Goal: Task Accomplishment & Management: Use online tool/utility

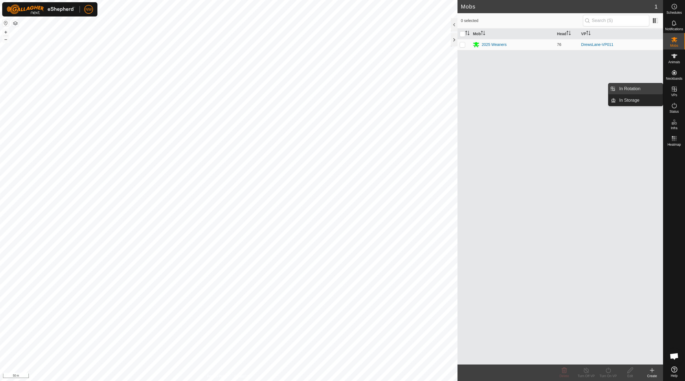
click at [632, 87] on span "In Rotation" at bounding box center [629, 88] width 21 height 7
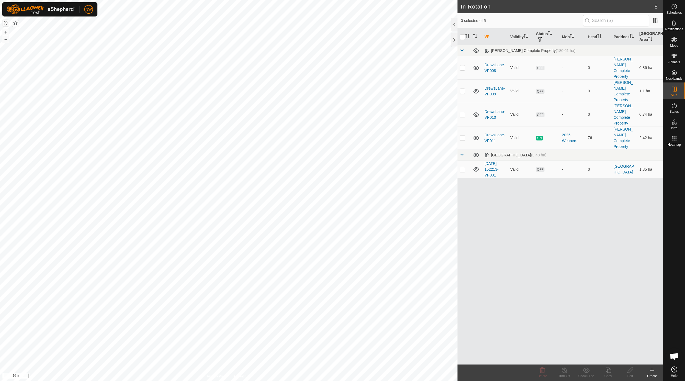
click at [463, 43] on th at bounding box center [464, 37] width 13 height 17
drag, startPoint x: 462, startPoint y: 45, endPoint x: 557, endPoint y: 164, distance: 152.3
click at [462, 45] on th at bounding box center [464, 37] width 13 height 17
click at [463, 135] on p-checkbox at bounding box center [462, 137] width 5 height 4
checkbox input "true"
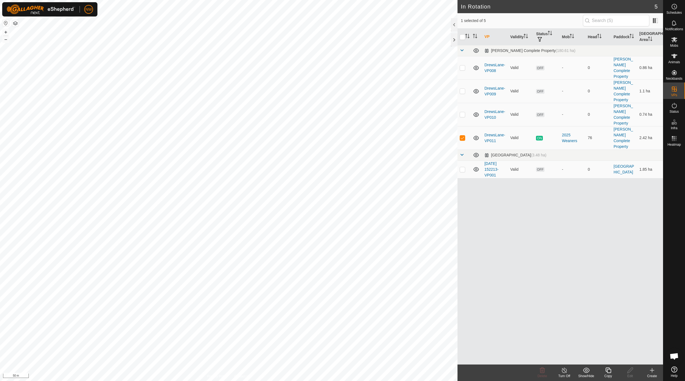
click at [609, 369] on icon at bounding box center [608, 369] width 5 height 5
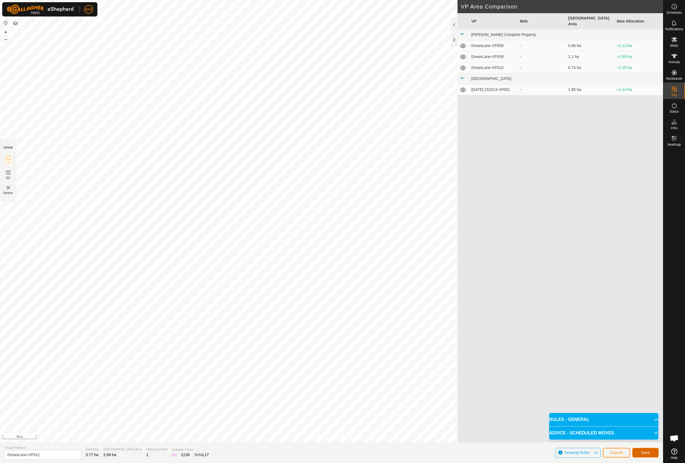
click at [646, 380] on span "Save" at bounding box center [645, 452] width 9 height 4
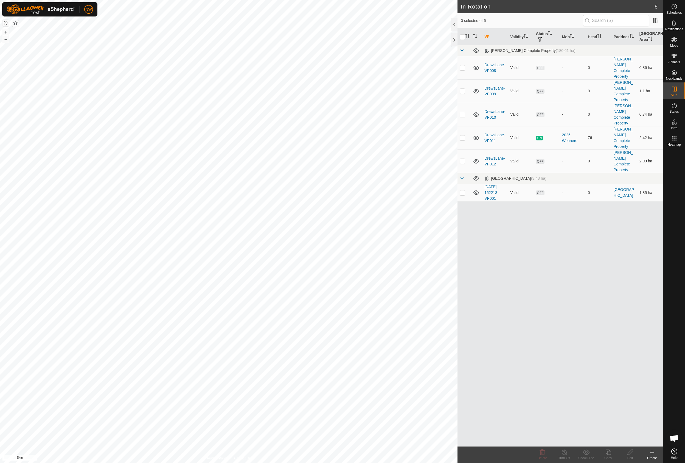
click at [462, 159] on p-checkbox at bounding box center [462, 161] width 5 height 4
checkbox input "true"
click at [629, 380] on icon at bounding box center [630, 452] width 7 height 7
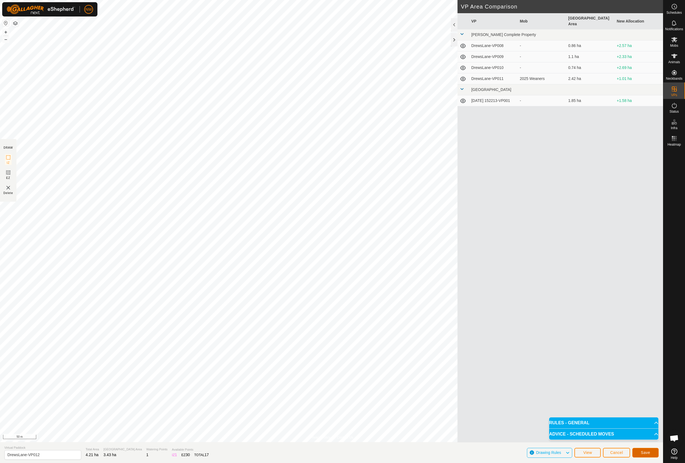
click at [646, 380] on span "Save" at bounding box center [645, 452] width 9 height 4
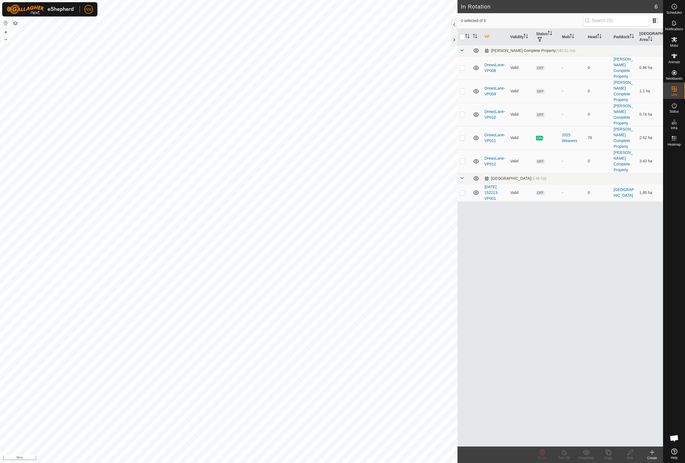
click at [543, 230] on div "VP Validity Status Mob Head Paddock Grazing Area Drews Complete Property (180.6…" at bounding box center [561, 238] width 206 height 418
click at [462, 159] on p-checkbox at bounding box center [462, 161] width 5 height 4
checkbox input "false"
click at [464, 135] on p-checkbox at bounding box center [462, 137] width 5 height 4
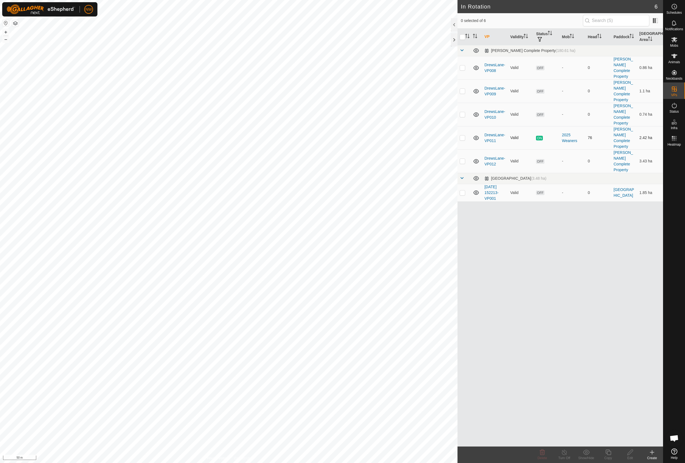
checkbox input "true"
click at [462, 159] on p-checkbox at bounding box center [462, 161] width 5 height 4
checkbox input "true"
click at [463, 135] on p-checkbox at bounding box center [462, 137] width 5 height 4
checkbox input "false"
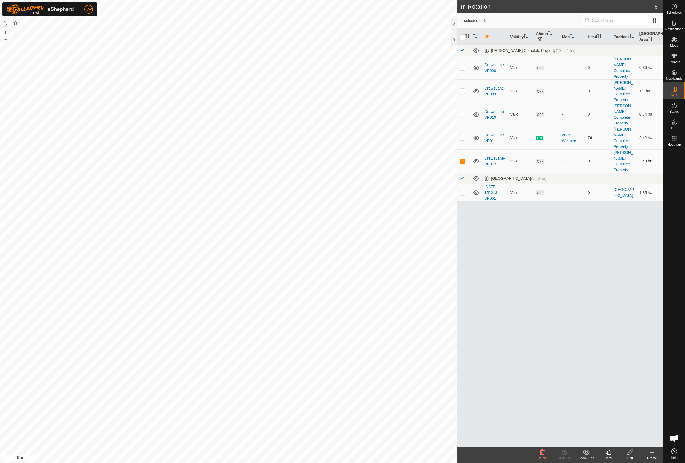
click at [462, 159] on p-checkbox at bounding box center [462, 161] width 5 height 4
checkbox input "false"
click at [461, 135] on p-checkbox at bounding box center [462, 137] width 5 height 4
click at [461, 159] on p-checkbox at bounding box center [462, 161] width 5 height 4
click at [461, 135] on p-checkbox at bounding box center [462, 137] width 5 height 4
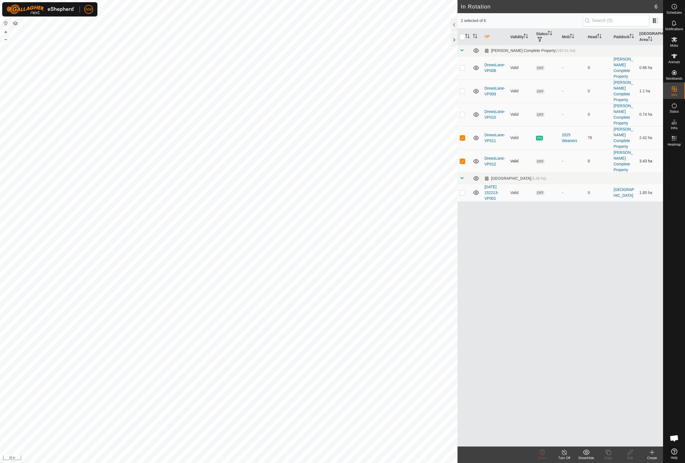
checkbox input "false"
checkbox input "true"
drag, startPoint x: 534, startPoint y: 257, endPoint x: 567, endPoint y: 236, distance: 39.2
click at [534, 257] on div "VP Validity Status Mob Head Paddock Grazing Area Drews Complete Property (180.6…" at bounding box center [561, 238] width 206 height 418
click at [676, 39] on icon at bounding box center [674, 39] width 7 height 7
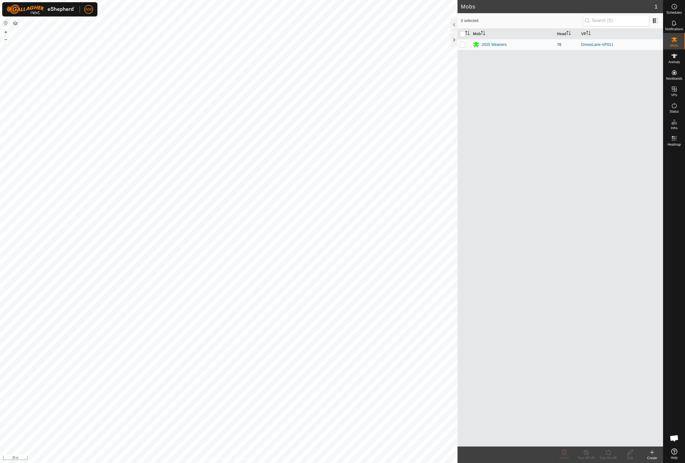
click at [464, 45] on p-checkbox at bounding box center [462, 44] width 5 height 4
checkbox input "true"
click at [609, 380] on icon at bounding box center [608, 452] width 7 height 7
click at [605, 380] on link "Now" at bounding box center [625, 439] width 54 height 11
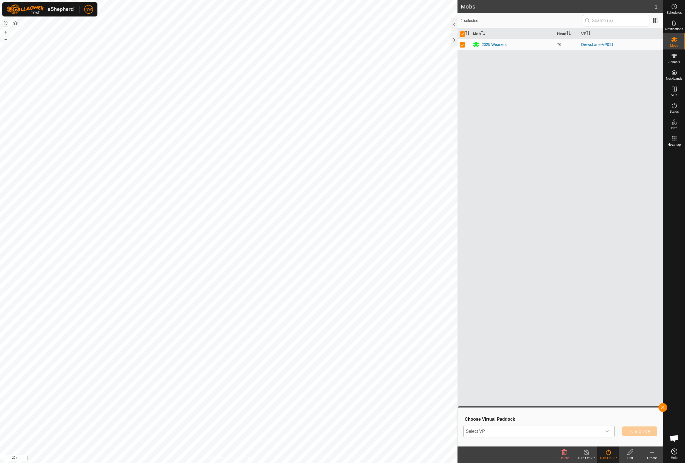
click at [605, 380] on icon "dropdown trigger" at bounding box center [607, 431] width 4 height 2
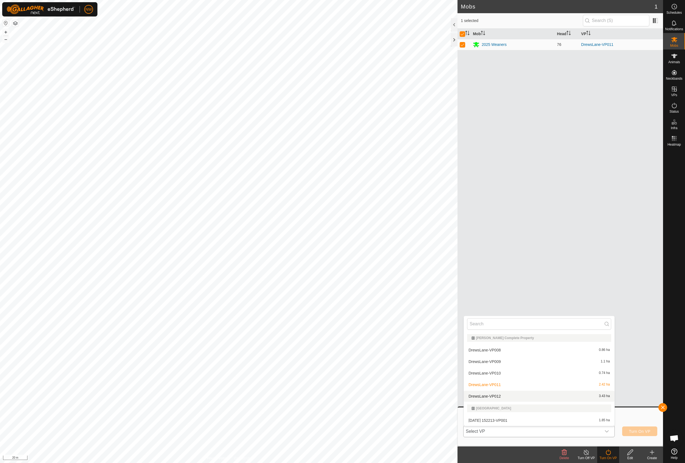
click at [488, 380] on li "DrewsLane-VP012 3.43 ha" at bounding box center [539, 395] width 151 height 11
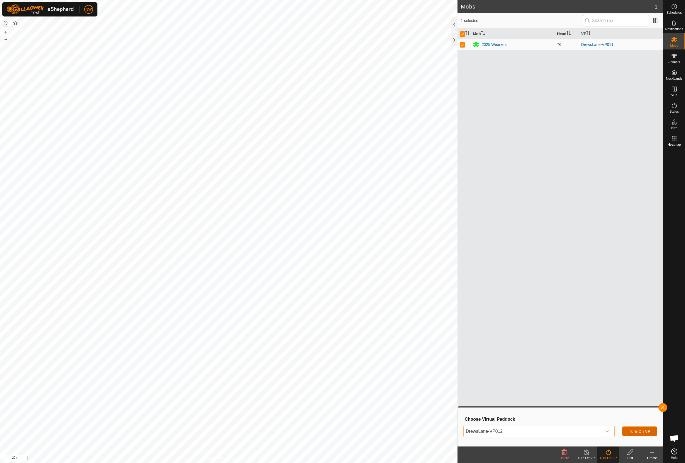
click at [635, 380] on span "Turn On VP" at bounding box center [639, 431] width 21 height 4
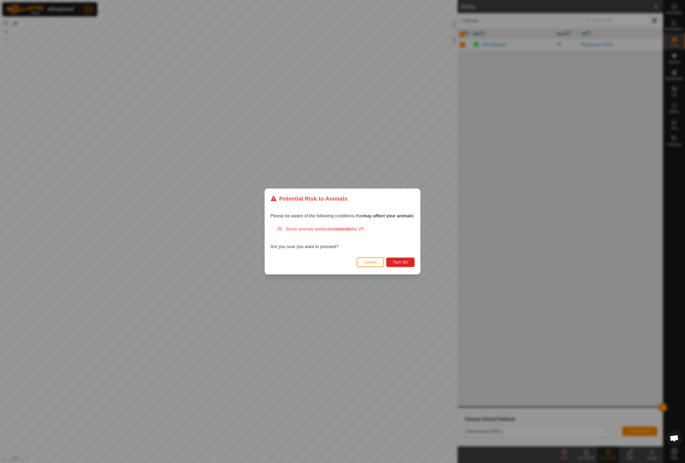
click at [369, 262] on span "Cancel" at bounding box center [370, 262] width 13 height 4
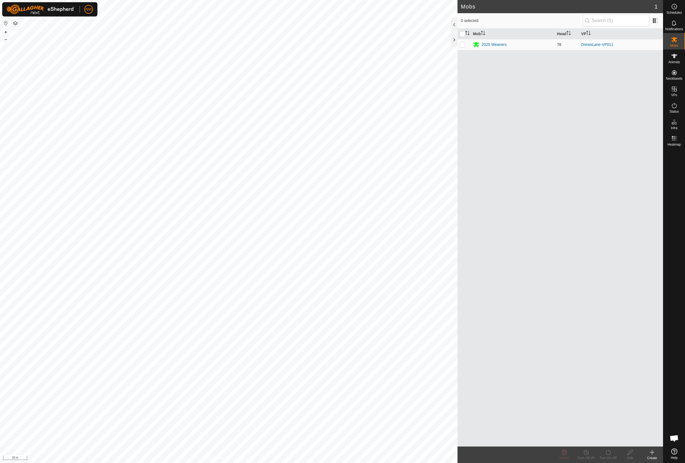
click at [462, 45] on p-checkbox at bounding box center [462, 44] width 5 height 4
checkbox input "true"
click at [676, 42] on icon at bounding box center [675, 39] width 6 height 5
click at [677, 42] on icon at bounding box center [674, 39] width 7 height 7
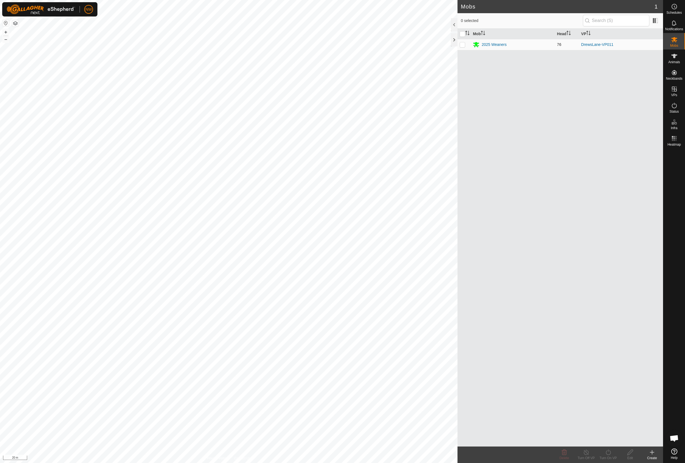
click at [462, 44] on p-checkbox at bounding box center [462, 44] width 5 height 4
checkbox input "true"
click at [607, 450] on icon at bounding box center [608, 452] width 7 height 7
click at [605, 439] on link "Now" at bounding box center [625, 439] width 54 height 11
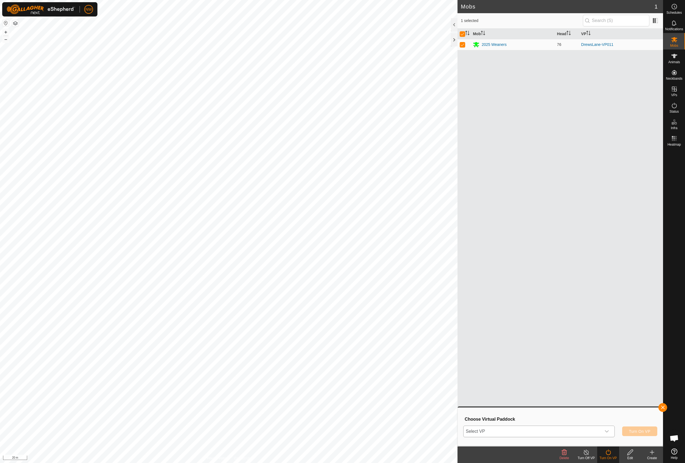
click at [606, 430] on icon "dropdown trigger" at bounding box center [607, 431] width 4 height 4
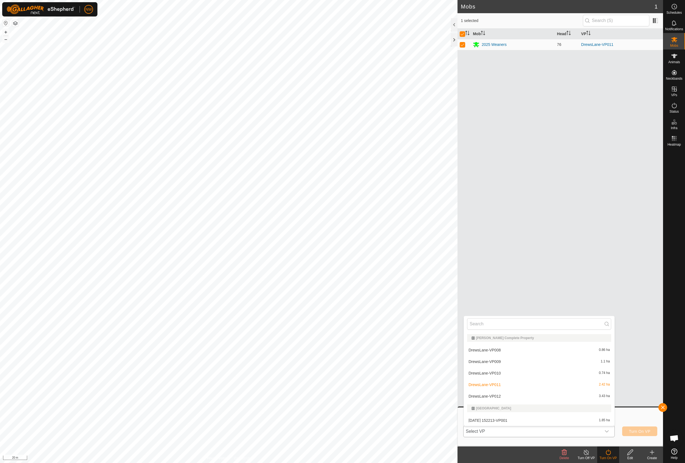
click at [493, 394] on li "DrewsLane-VP012 3.43 ha" at bounding box center [539, 395] width 151 height 11
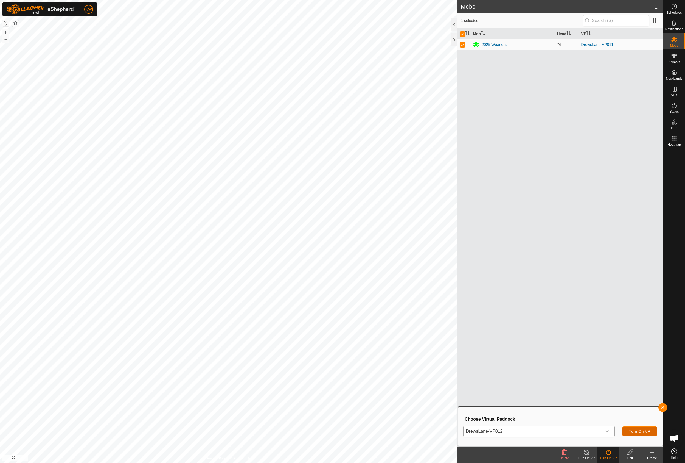
click at [637, 429] on span "Turn On VP" at bounding box center [639, 431] width 21 height 4
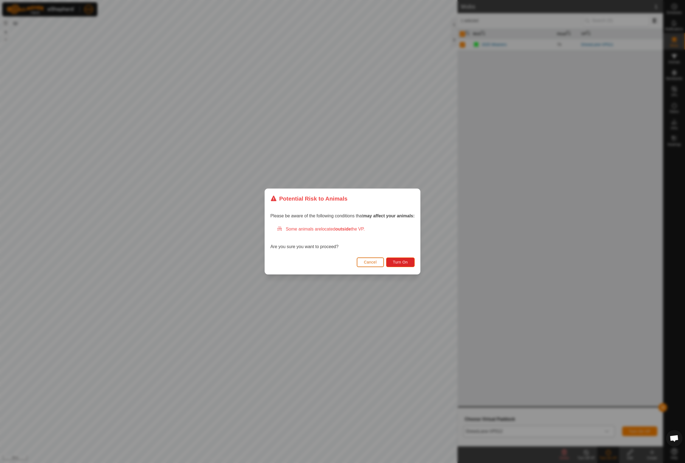
click at [370, 261] on span "Cancel" at bounding box center [370, 262] width 13 height 4
